Goal: Find specific page/section: Find specific page/section

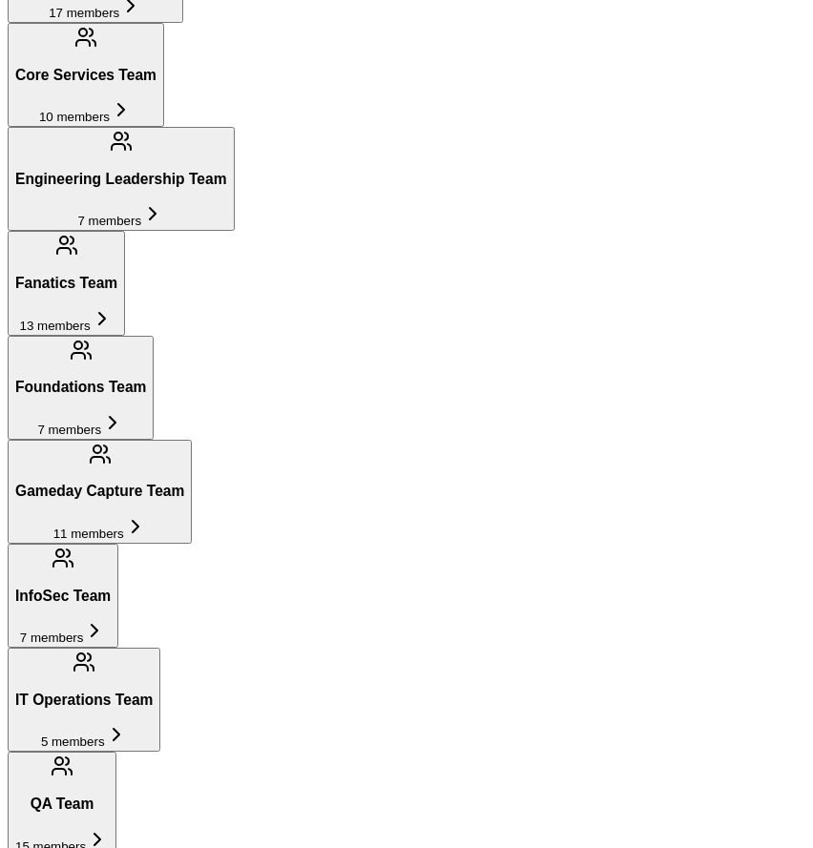
scroll to position [1870, 0]
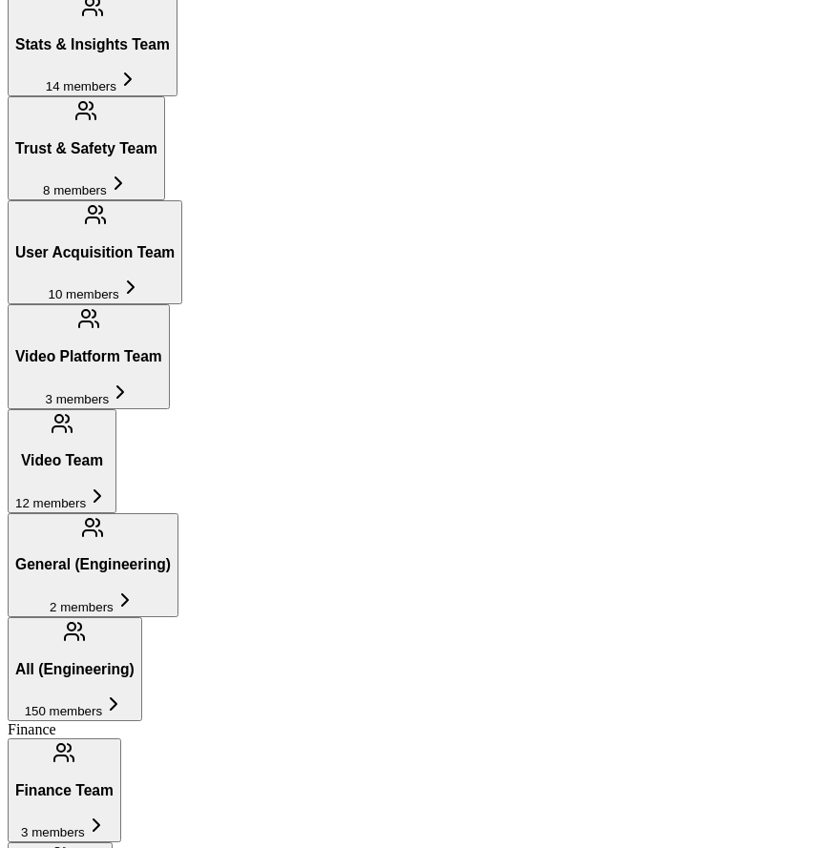
scroll to position [2956, 0]
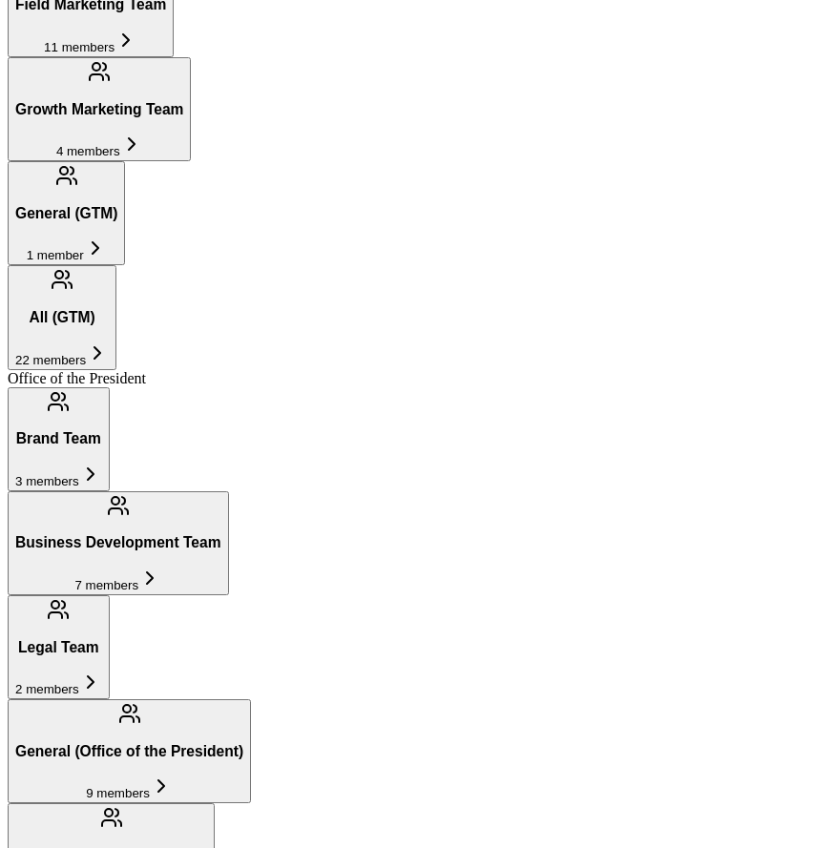
scroll to position [4054, 0]
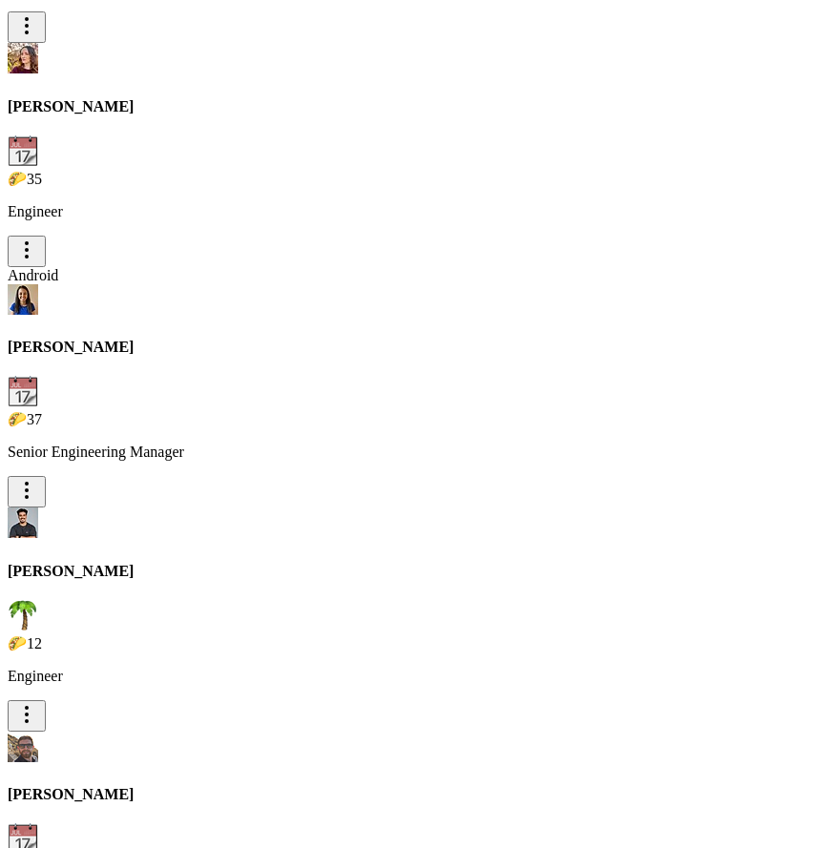
scroll to position [13211, 0]
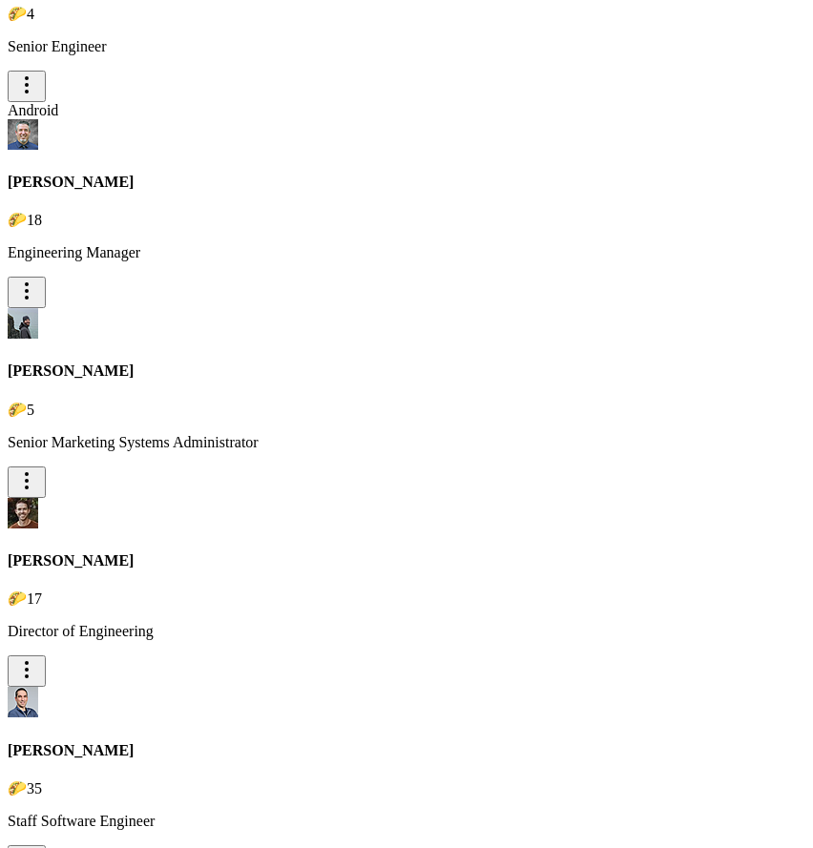
type input "danie"
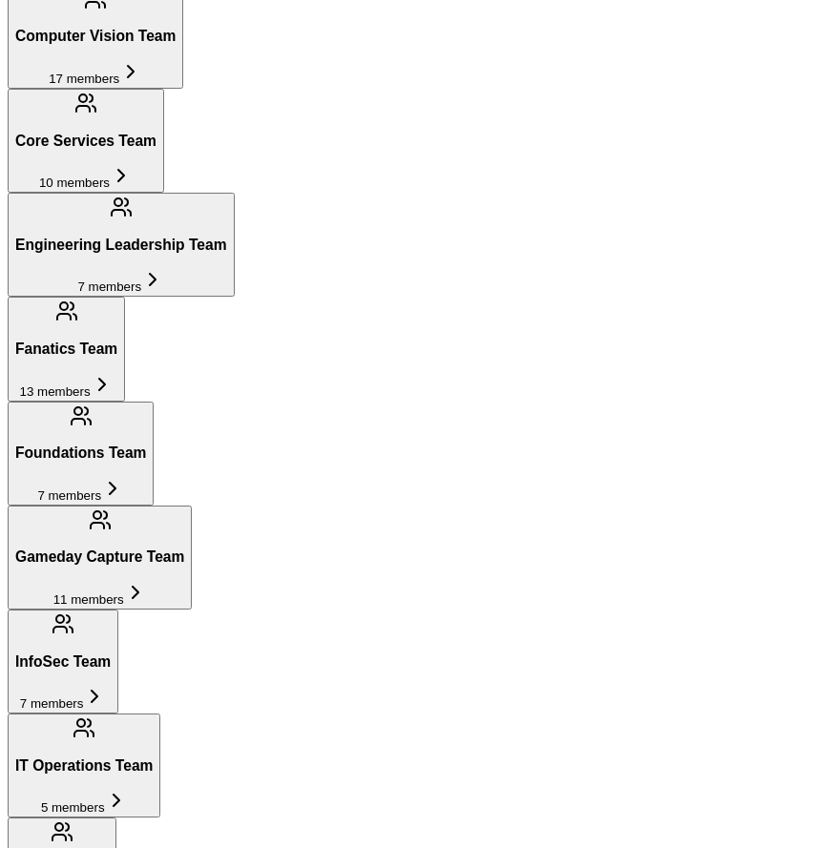
scroll to position [1827, 0]
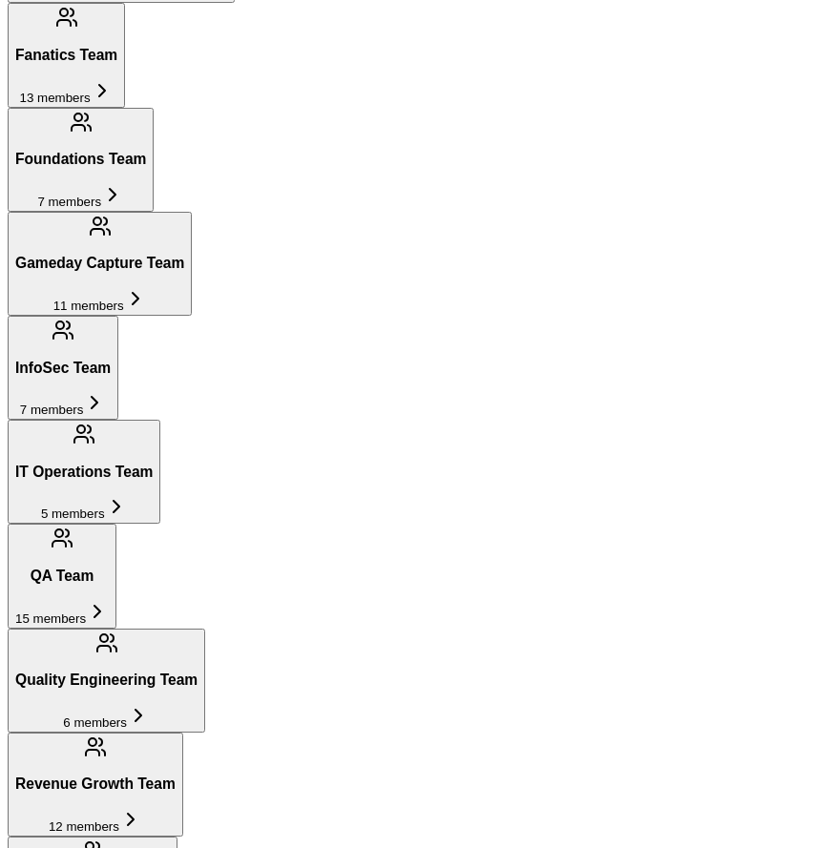
scroll to position [2078, 0]
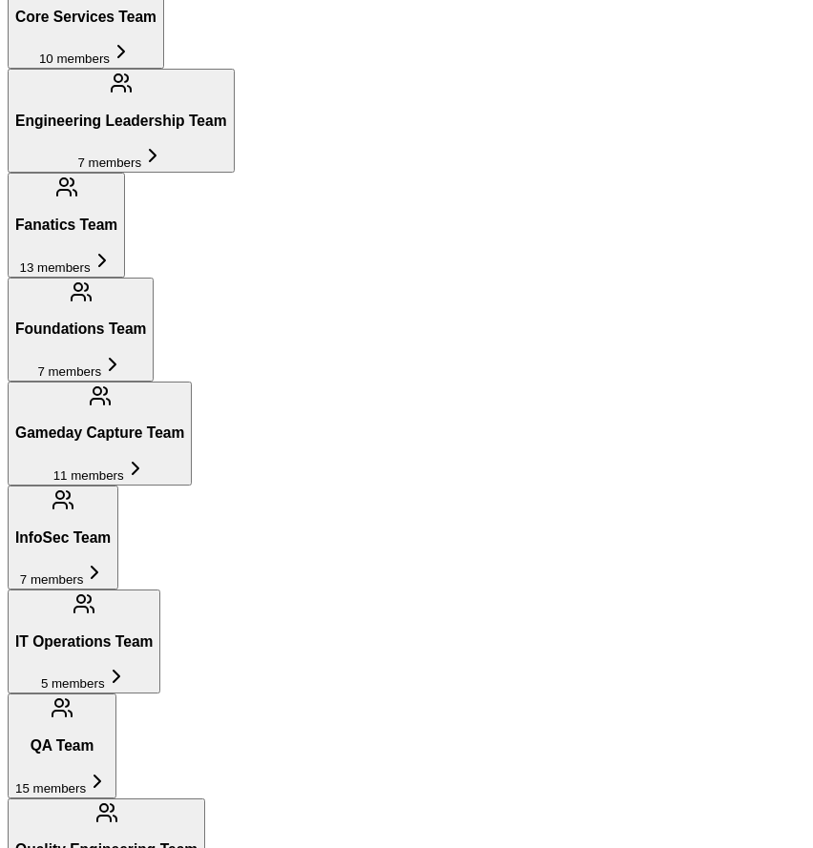
scroll to position [1975, 0]
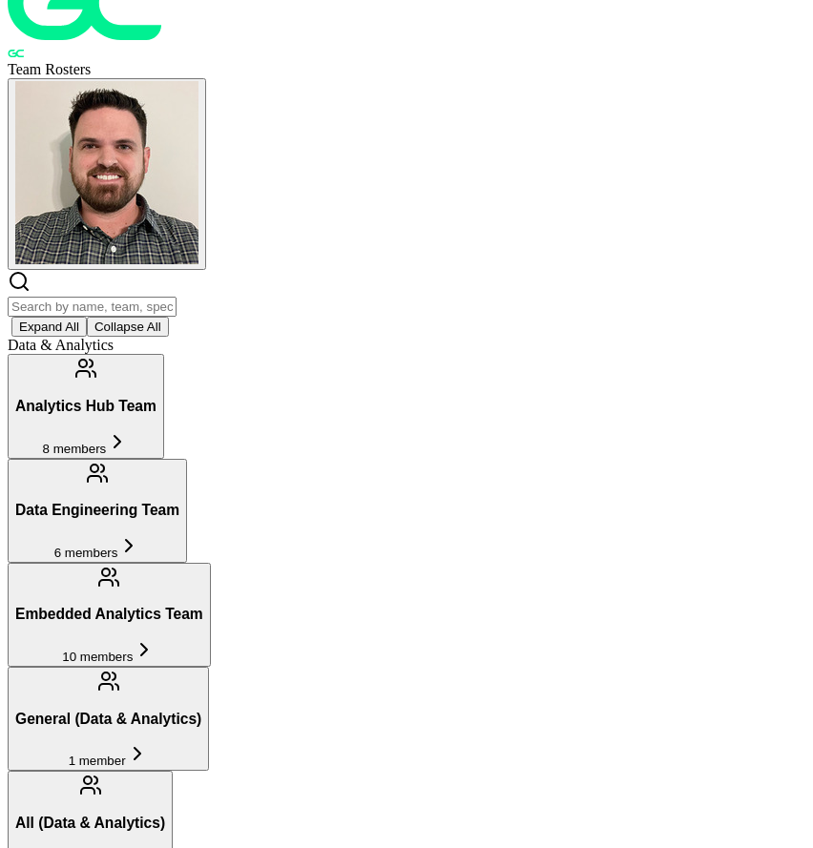
scroll to position [0, 0]
